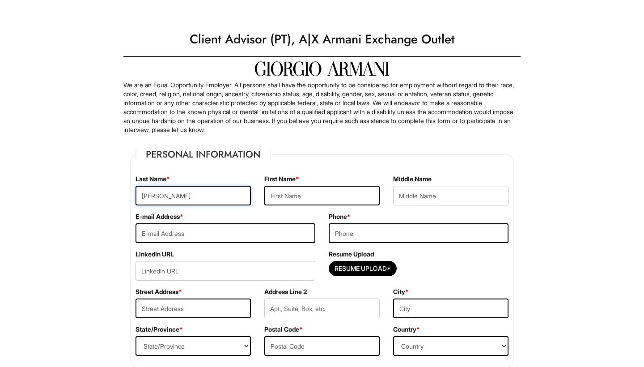
type input "Campana"
type input "Jasmin"
type input "Anahy"
type input "jassmin73@hotmail.com"
type input "9519025330"
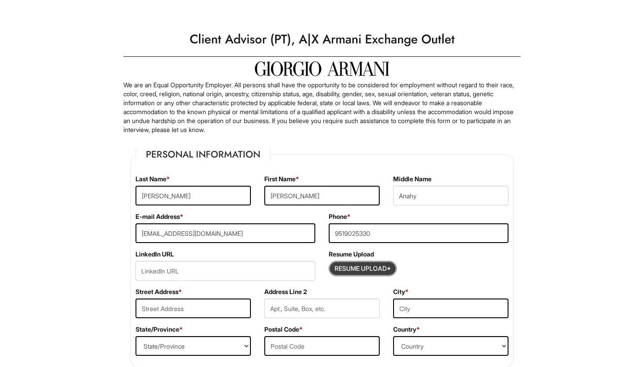
click at [355, 269] on input "Resume Upload*" at bounding box center [362, 268] width 67 height 14
type input "C:\fakepath\new new Resume 2025.pdf"
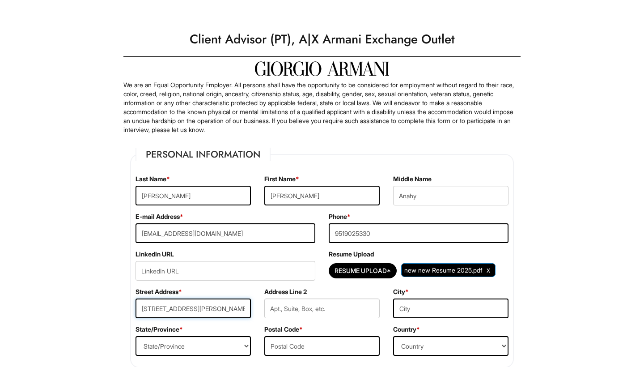
type input "14858 Briana St"
type input "Moreno Valley"
select select "CA"
type input "92553"
select select "United States of America"
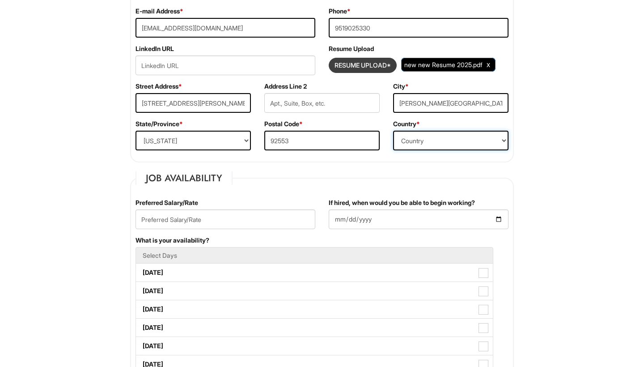
scroll to position [206, 0]
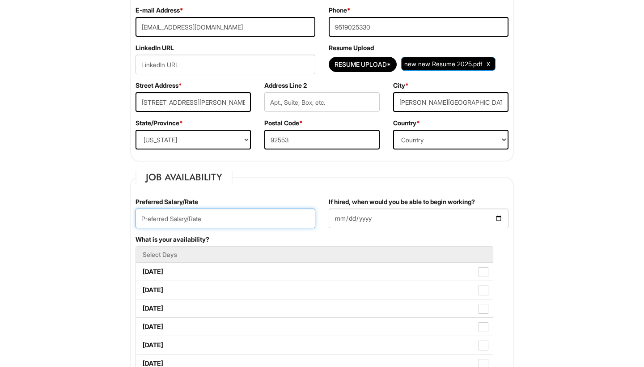
click at [281, 214] on input "text" at bounding box center [226, 218] width 180 height 20
type input "17"
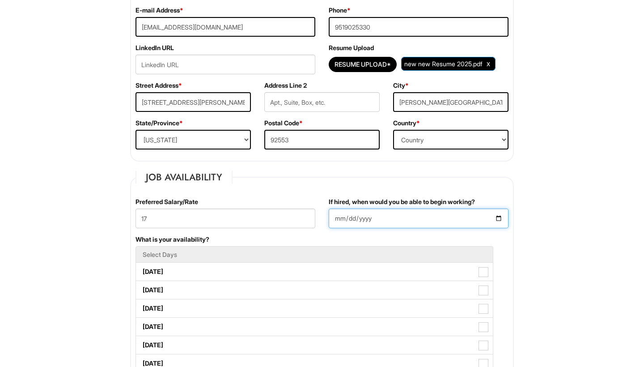
click at [343, 217] on input "If hired, when would you be able to begin working?" at bounding box center [419, 218] width 180 height 20
type input "2025-08-25"
click at [400, 234] on div "If hired, when would you be able to begin working? 2025-08-25" at bounding box center [418, 216] width 193 height 38
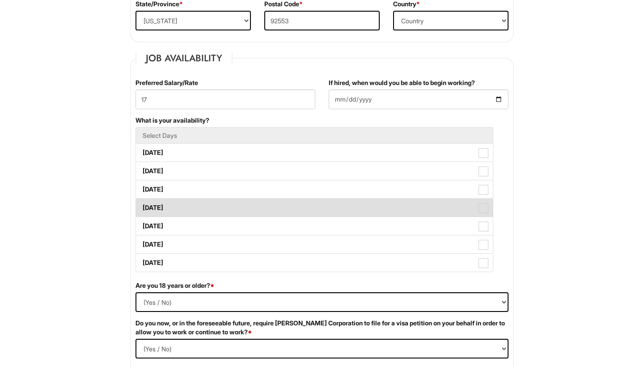
scroll to position [327, 0]
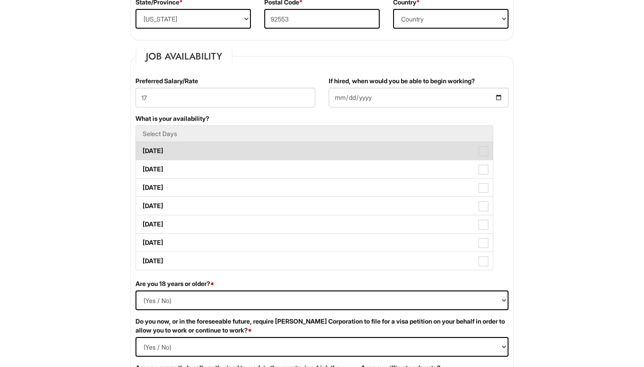
click at [485, 142] on label "Monday" at bounding box center [314, 151] width 357 height 18
click at [142, 144] on Available_Monday "Monday" at bounding box center [139, 147] width 6 height 6
checkbox Available_Monday "true"
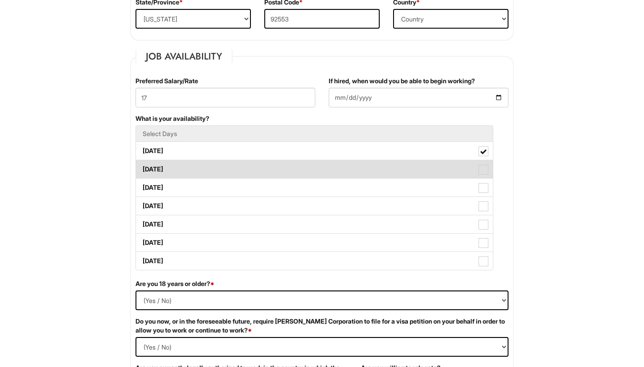
click at [484, 168] on span at bounding box center [484, 170] width 10 height 10
click at [142, 168] on Available_Tuesday "Tuesday" at bounding box center [139, 165] width 6 height 6
checkbox Available_Tuesday "true"
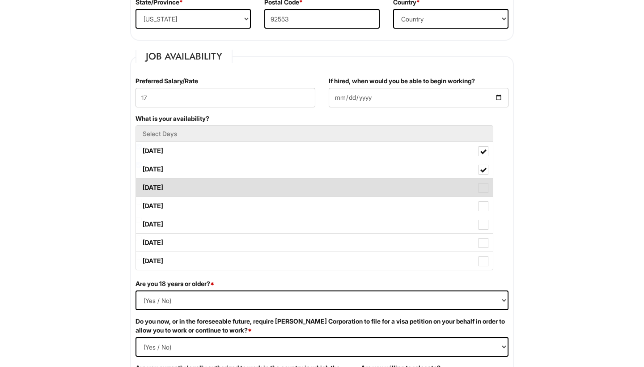
click at [483, 196] on label "Wednesday" at bounding box center [314, 188] width 357 height 18
click at [142, 186] on Available_Wednesday "Wednesday" at bounding box center [139, 183] width 6 height 6
checkbox Available_Wednesday "true"
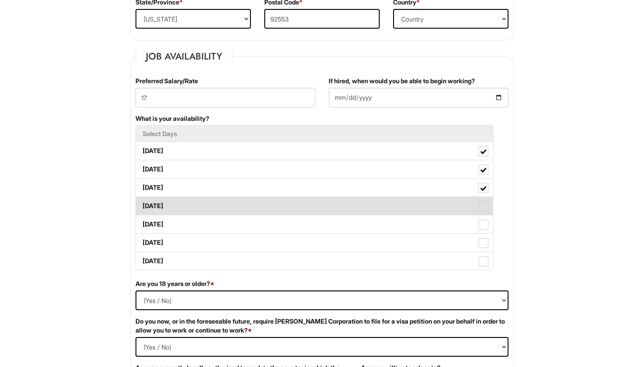
click at [483, 211] on label "Thursday" at bounding box center [314, 206] width 357 height 18
click at [142, 204] on Available_Thursday "Thursday" at bounding box center [139, 202] width 6 height 6
checkbox Available_Thursday "true"
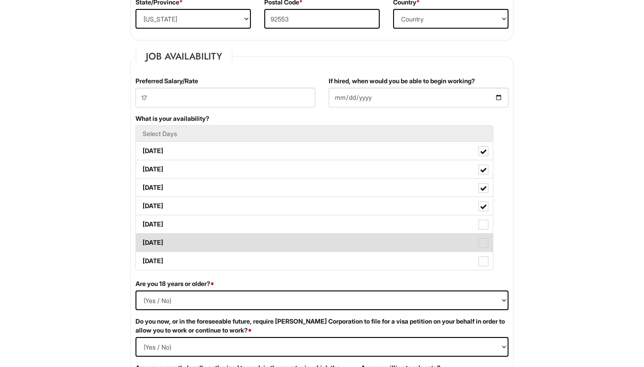
click at [483, 234] on label "Saturday" at bounding box center [314, 243] width 357 height 18
click at [142, 235] on Available_Saturday "Saturday" at bounding box center [139, 238] width 6 height 6
checkbox Available_Saturday "true"
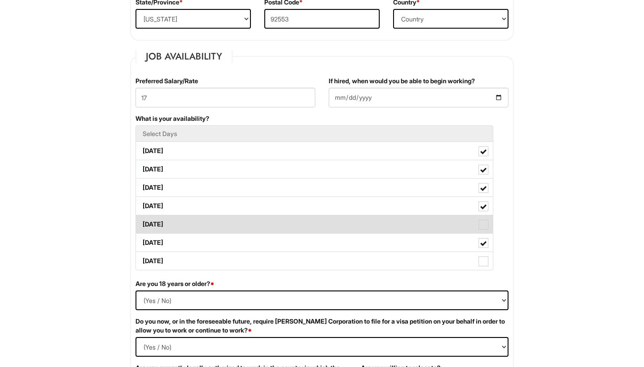
click at [489, 226] on label "Friday" at bounding box center [314, 224] width 357 height 18
click at [142, 223] on Available_Friday "Friday" at bounding box center [139, 220] width 6 height 6
checkbox Available_Friday "true"
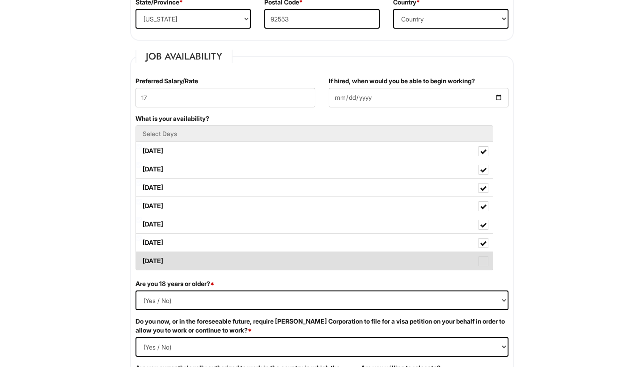
click at [481, 266] on span at bounding box center [484, 261] width 10 height 10
click at [142, 259] on Available_Sunday "Sunday" at bounding box center [139, 257] width 6 height 6
checkbox Available_Sunday "true"
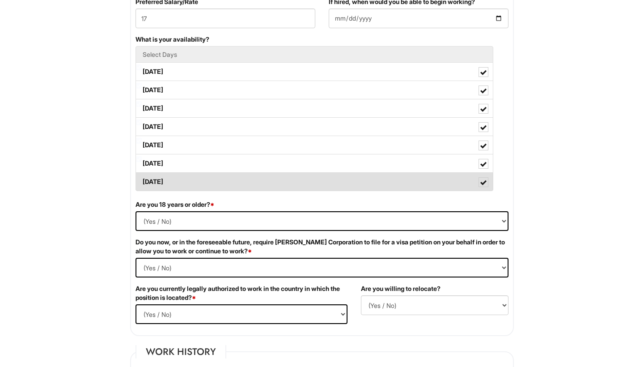
scroll to position [417, 0]
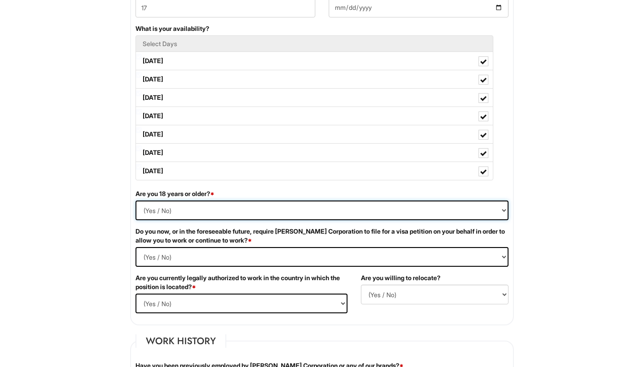
select select "Yes"
select Required "No"
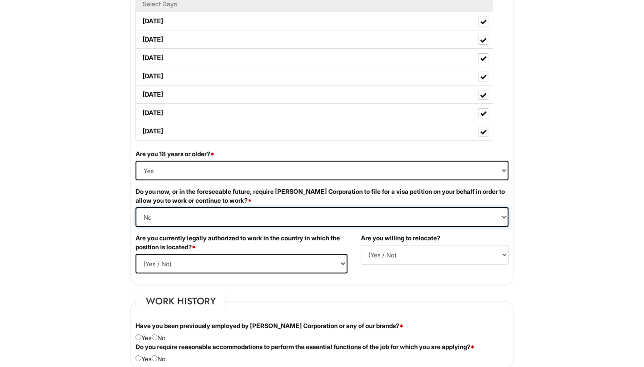
scroll to position [457, 0]
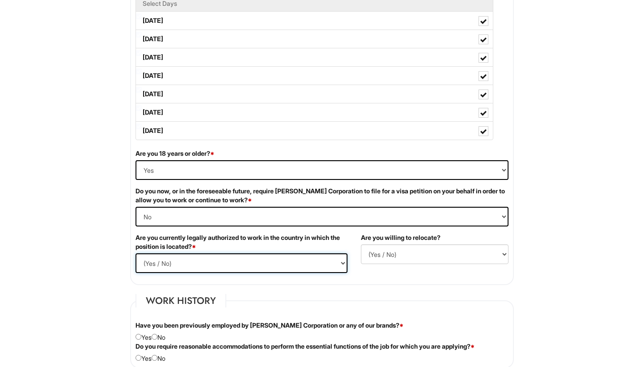
select select "Yes"
select select "N"
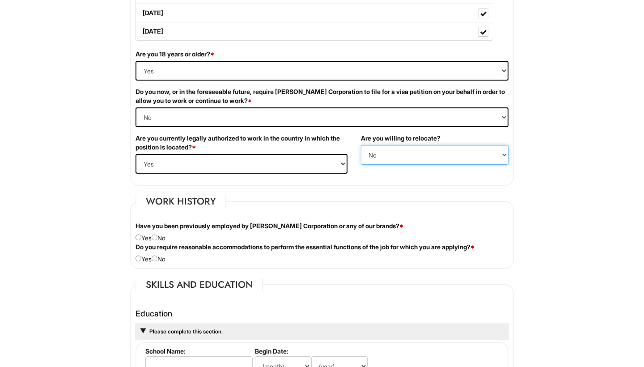
scroll to position [557, 0]
click at [161, 238] on div "Have you been previously employed by Giorgio Armani Corporation or any of our b…" at bounding box center [322, 231] width 387 height 21
click at [157, 238] on input "radio" at bounding box center [155, 237] width 6 height 6
radio input "true"
click at [157, 257] on input "radio" at bounding box center [155, 258] width 6 height 6
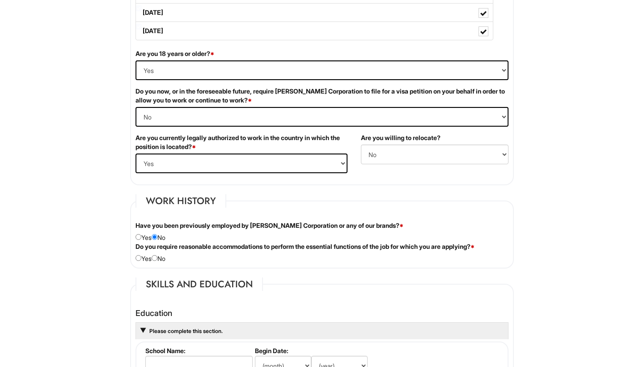
radio input "true"
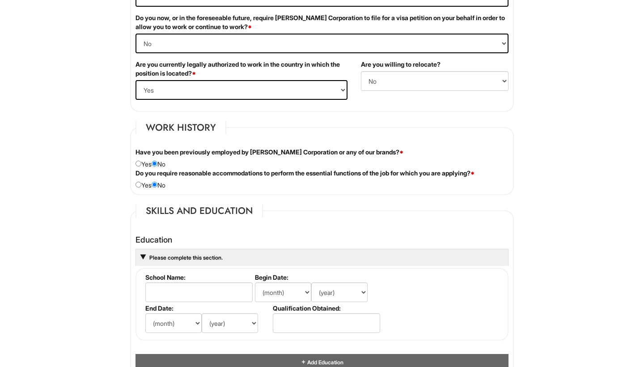
scroll to position [633, 0]
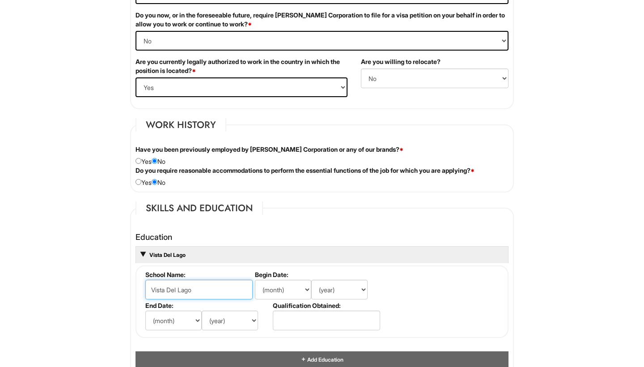
type input "Vista Del Lago"
select select "8"
select select "2019"
select select "6"
select select "2023"
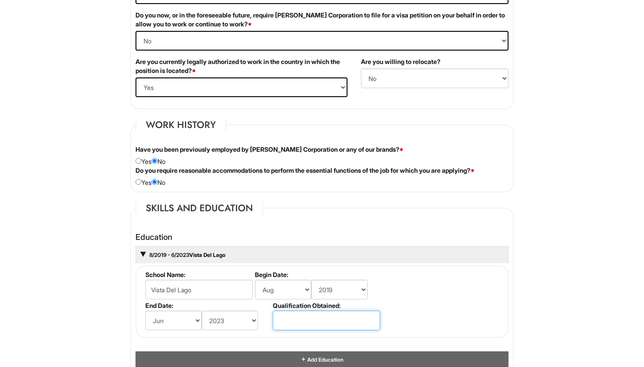
click at [298, 321] on input "text" at bounding box center [326, 320] width 107 height 20
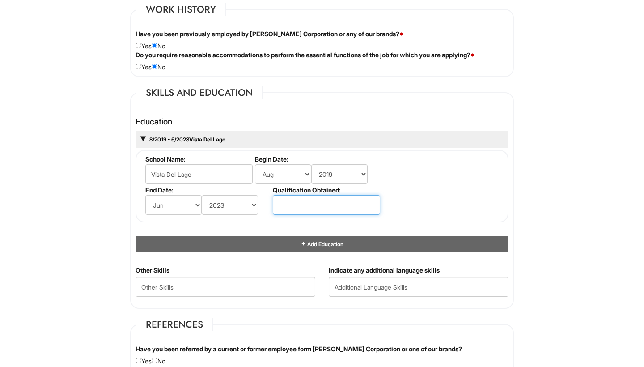
scroll to position [759, 0]
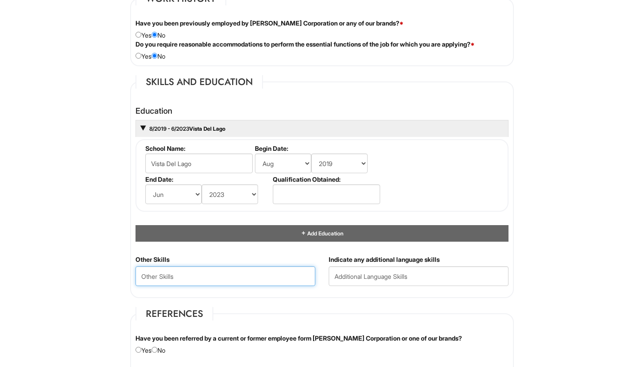
click at [284, 268] on Skills "text" at bounding box center [226, 276] width 180 height 20
click at [377, 269] on input "text" at bounding box center [419, 276] width 180 height 20
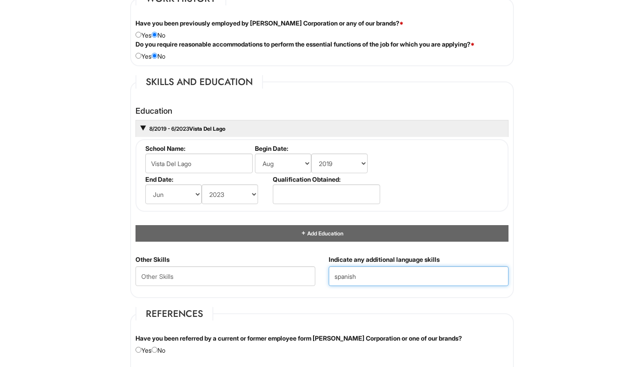
type input "spanish"
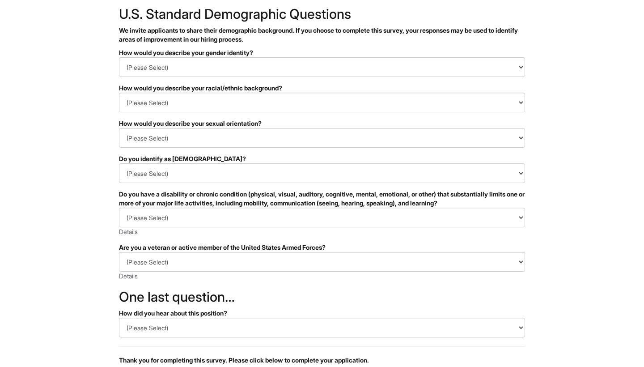
scroll to position [53, 0]
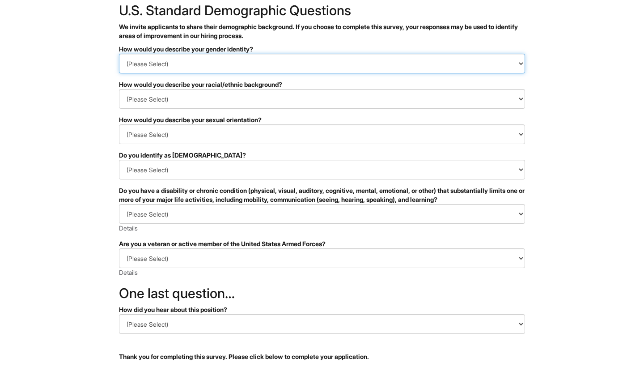
select select "Woman"
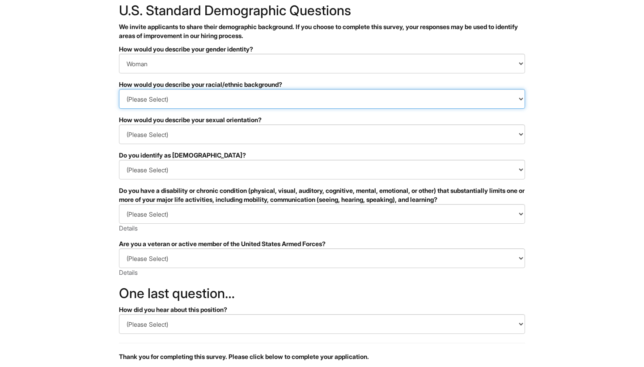
select select "Hispanic, Latinx or of Spanish Origin"
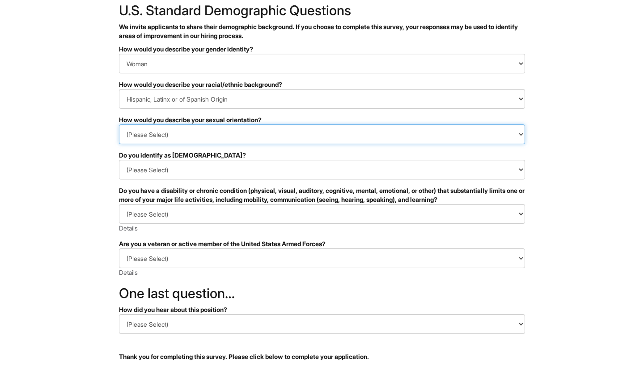
select select "[DEMOGRAPHIC_DATA]"
select select
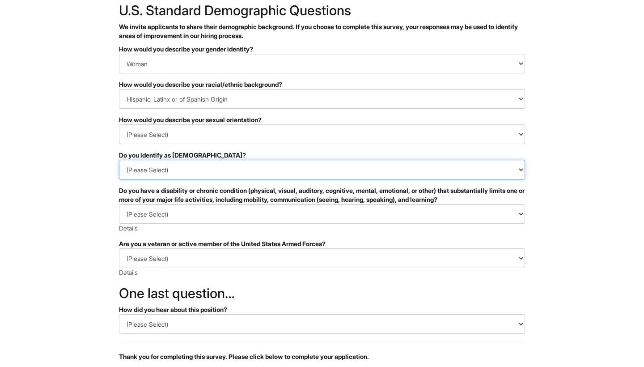
select select "No"
